Goal: Transaction & Acquisition: Purchase product/service

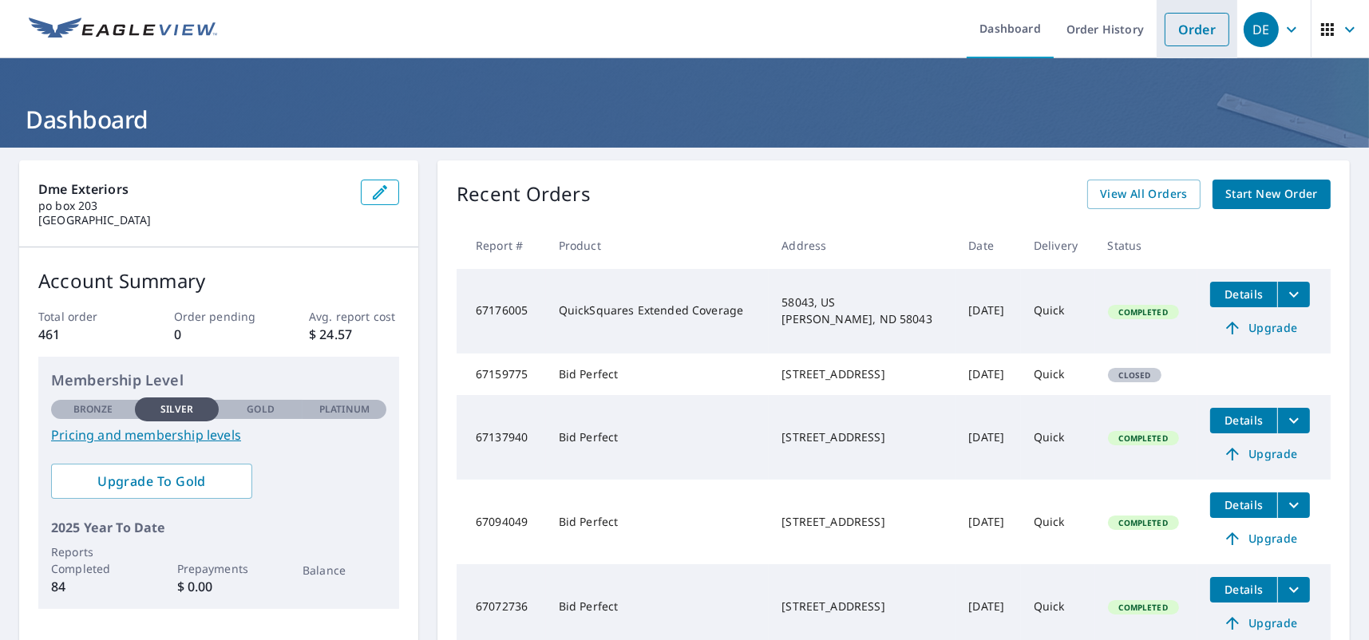
click at [1173, 30] on link "Order" at bounding box center [1196, 30] width 65 height 34
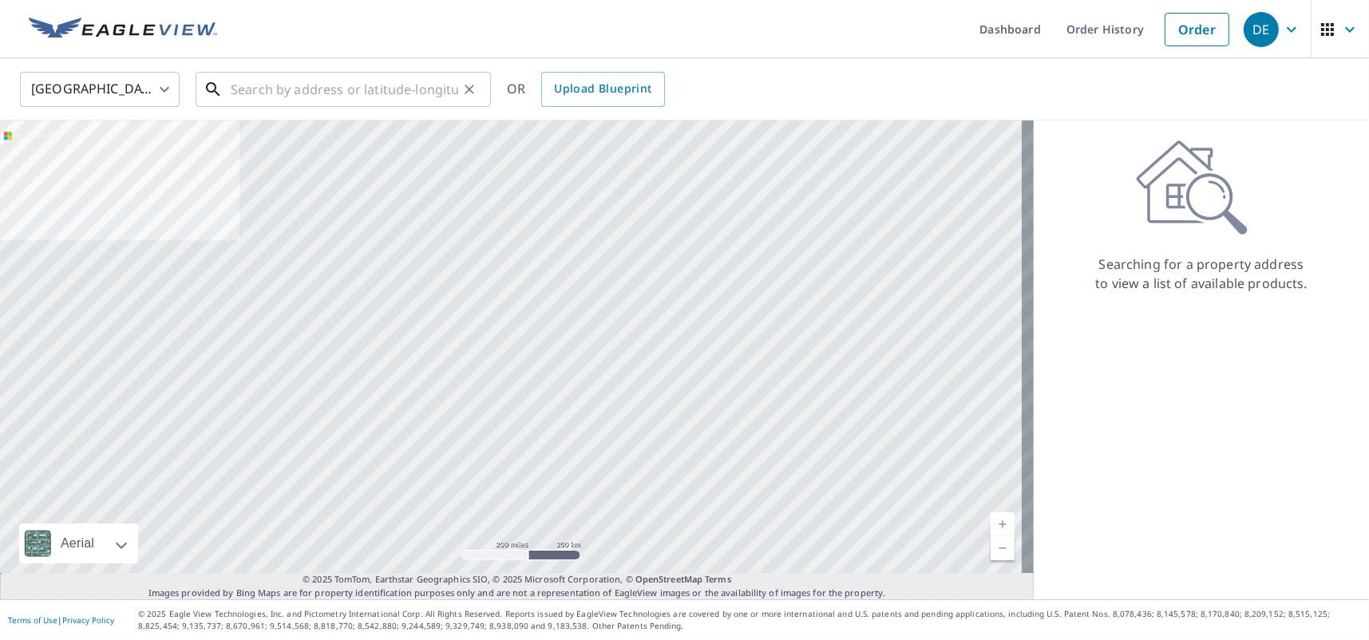
click at [247, 94] on input "text" at bounding box center [344, 89] width 227 height 45
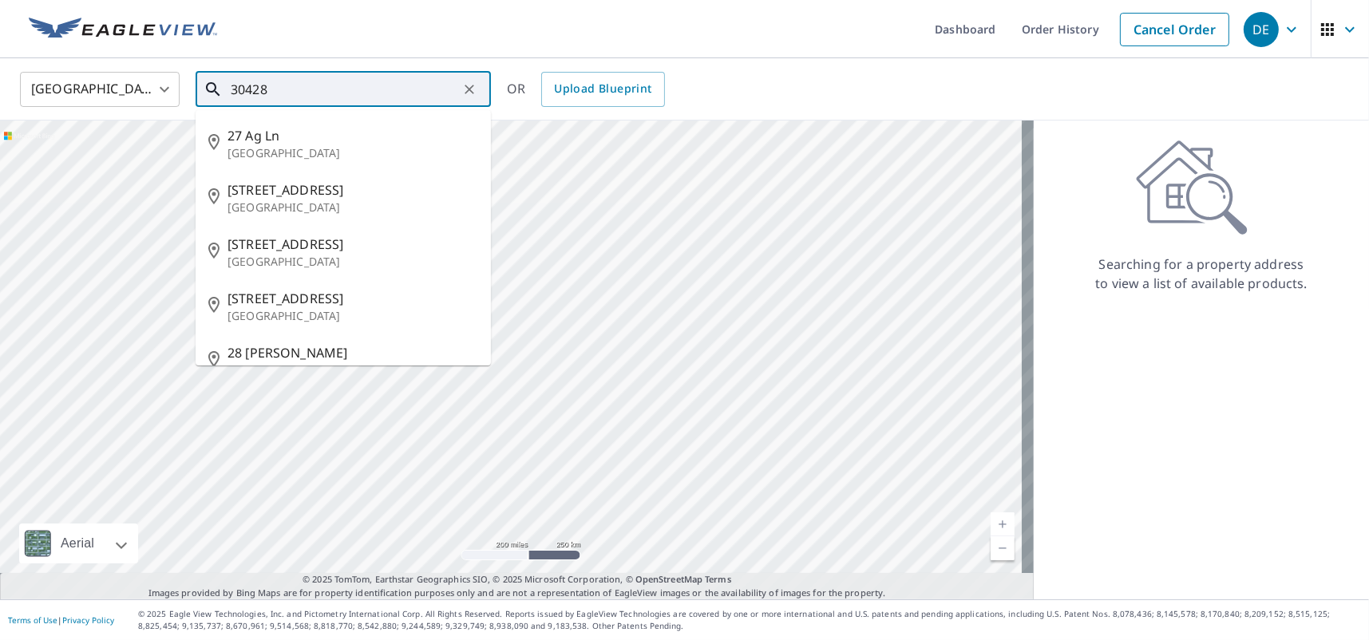
drag, startPoint x: 286, startPoint y: 84, endPoint x: 194, endPoint y: 135, distance: 105.0
click at [220, 107] on div "30428 ​ [STREET_ADDRESS] [STREET_ADDRESS] [STREET_ADDRESS] [STREET_ADDRESS] [ST…" at bounding box center [343, 89] width 295 height 35
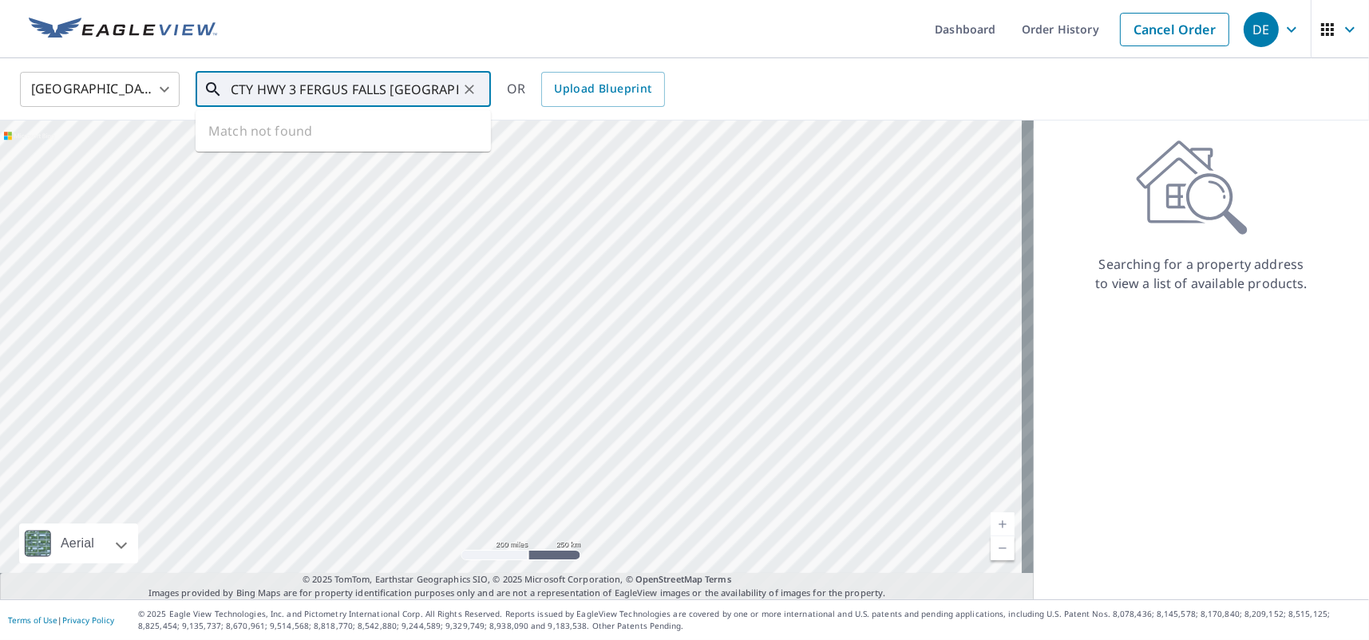
click at [233, 85] on input "CTY HWY 3 FERGUS FALLS [GEOGRAPHIC_DATA]" at bounding box center [344, 89] width 227 height 45
click at [231, 85] on input "CTY HWY 3 FERGUS FALLS [GEOGRAPHIC_DATA]" at bounding box center [344, 89] width 227 height 45
click at [289, 84] on input "[STREET_ADDRESS]" at bounding box center [344, 89] width 227 height 45
click at [288, 92] on input "[STREET_ADDRESS]" at bounding box center [344, 89] width 227 height 45
drag, startPoint x: 246, startPoint y: 151, endPoint x: 259, endPoint y: 136, distance: 20.3
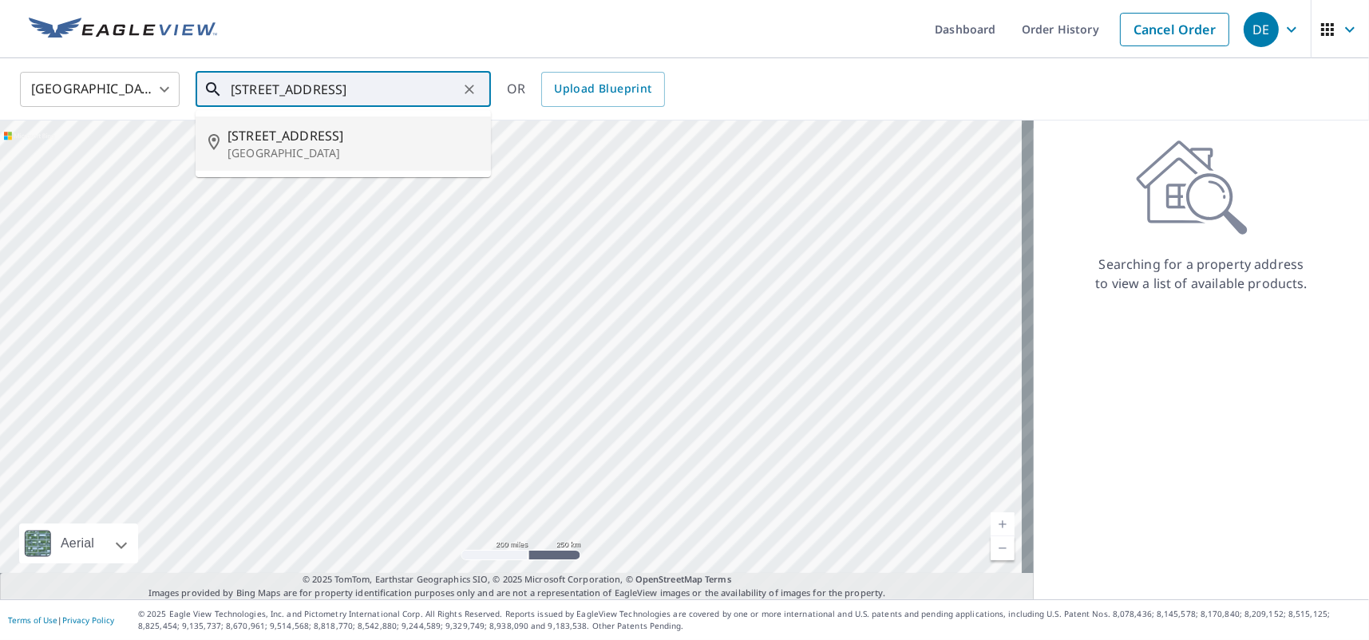
click at [251, 145] on p "[GEOGRAPHIC_DATA]" at bounding box center [352, 153] width 251 height 16
type input "[STREET_ADDRESS]"
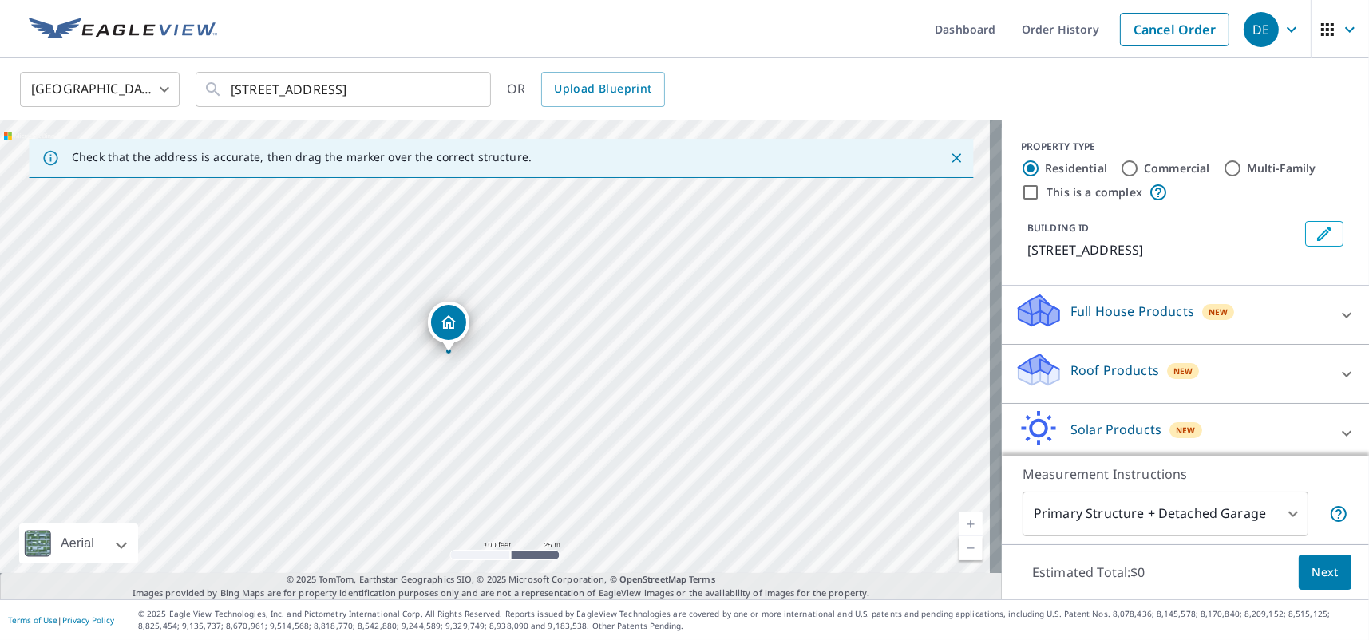
drag, startPoint x: 457, startPoint y: 338, endPoint x: 472, endPoint y: 449, distance: 112.0
click at [472, 449] on div "[STREET_ADDRESS]" at bounding box center [501, 360] width 1002 height 479
drag, startPoint x: 421, startPoint y: 290, endPoint x: 257, endPoint y: 476, distance: 248.2
click at [1114, 380] on p "Roof Products" at bounding box center [1114, 370] width 89 height 19
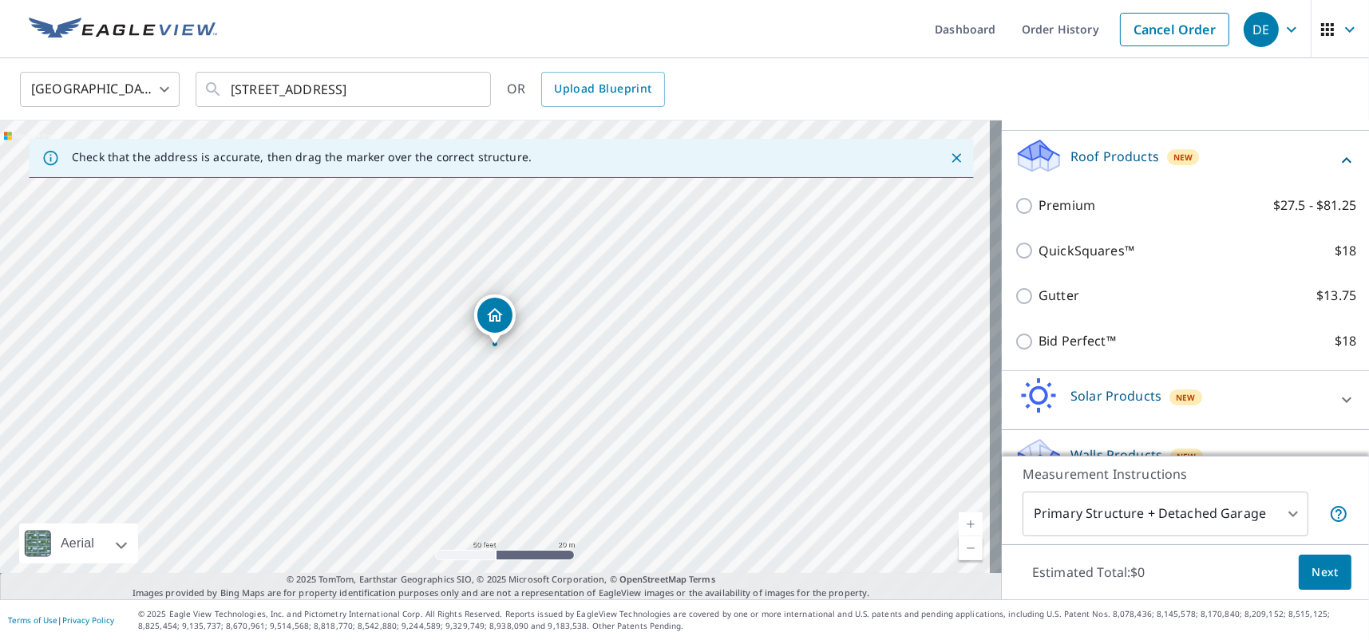
scroll to position [239, 0]
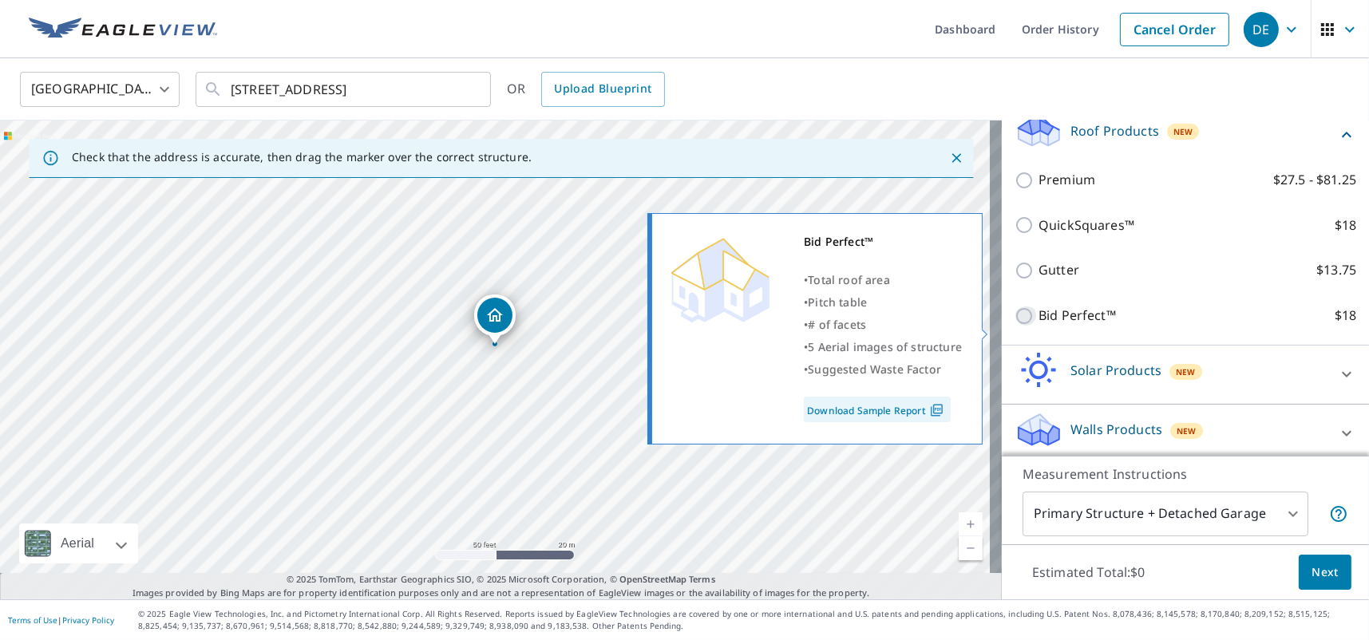
click at [1018, 326] on input "Bid Perfect™ $18" at bounding box center [1026, 315] width 24 height 19
checkbox input "true"
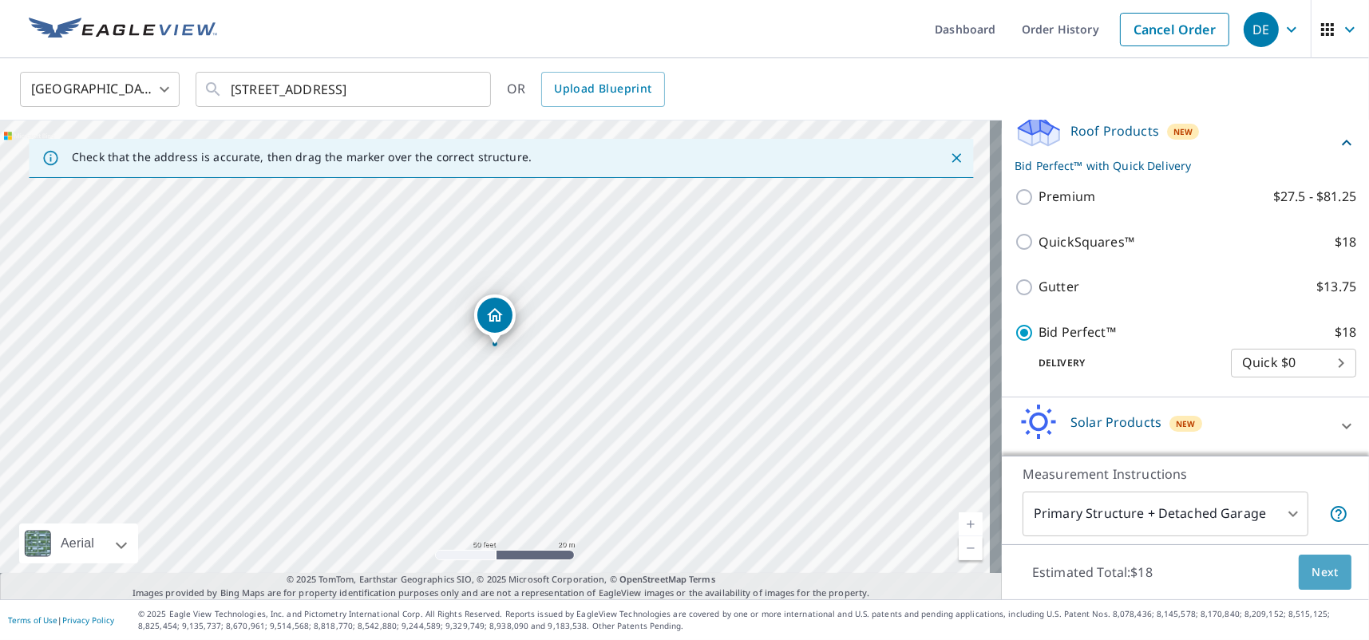
click at [1311, 563] on span "Next" at bounding box center [1324, 573] width 27 height 20
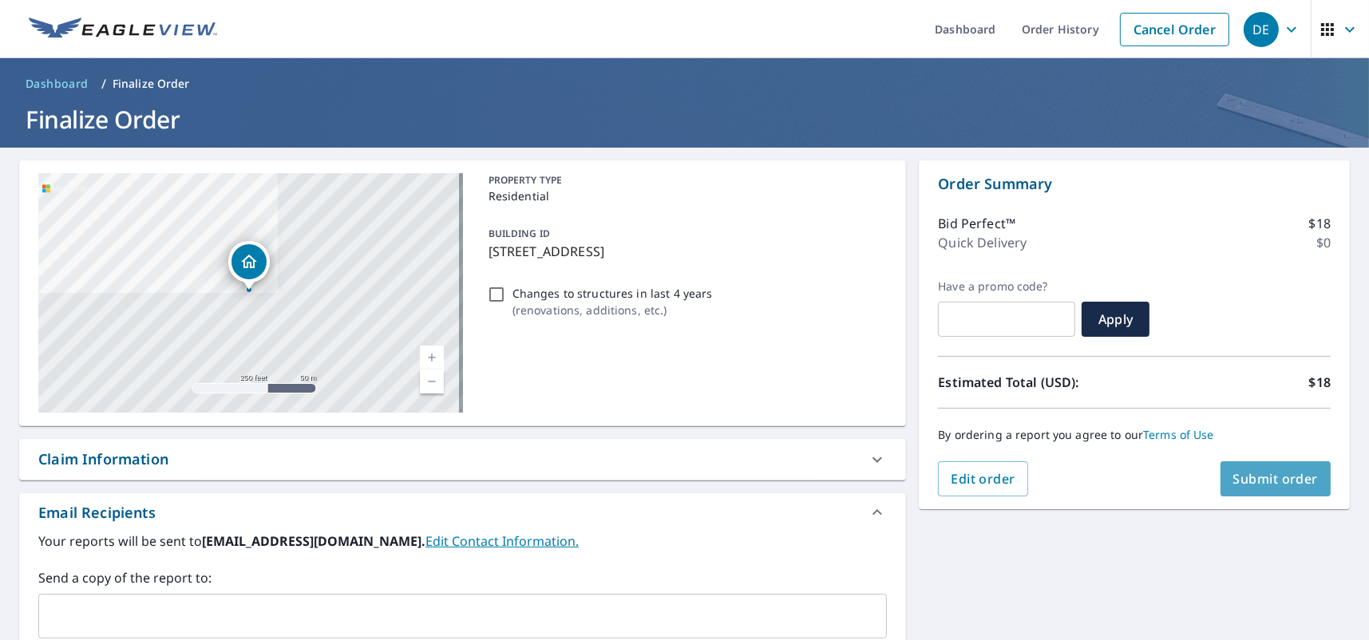
click at [1272, 478] on span "Submit order" at bounding box center [1275, 479] width 85 height 18
